Goal: Find contact information: Find contact information

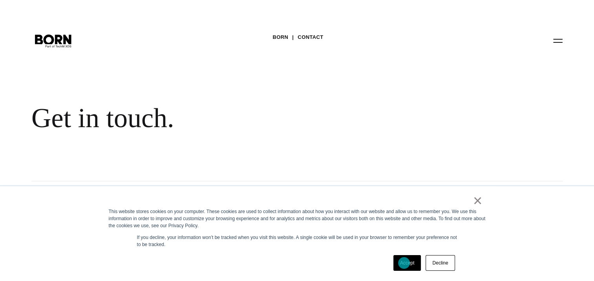
click at [404, 263] on link "Accept" at bounding box center [407, 263] width 28 height 16
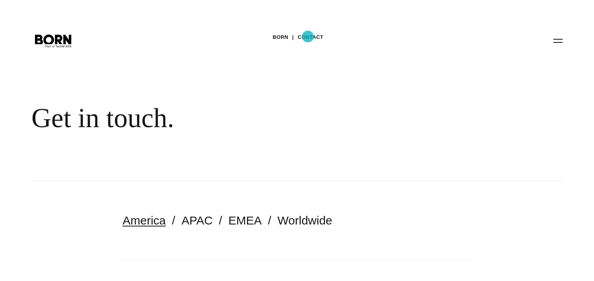
click at [307, 37] on link "Contact" at bounding box center [311, 37] width 26 height 12
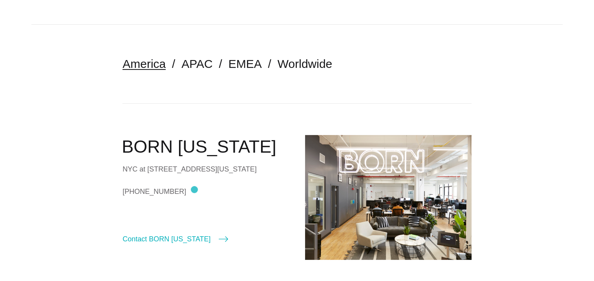
scroll to position [157, 0]
click at [192, 68] on link "APAC" at bounding box center [196, 63] width 31 height 13
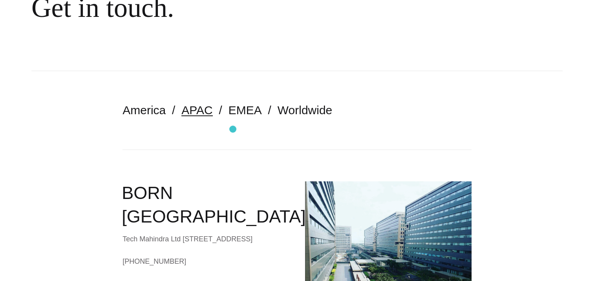
scroll to position [196, 0]
